Goal: Ask a question

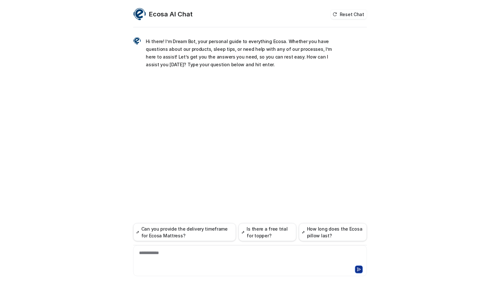
click at [49, 216] on div "**********" at bounding box center [250, 142] width 500 height 284
click at [182, 259] on div "**********" at bounding box center [250, 256] width 231 height 15
paste div
